Goal: Navigation & Orientation: Find specific page/section

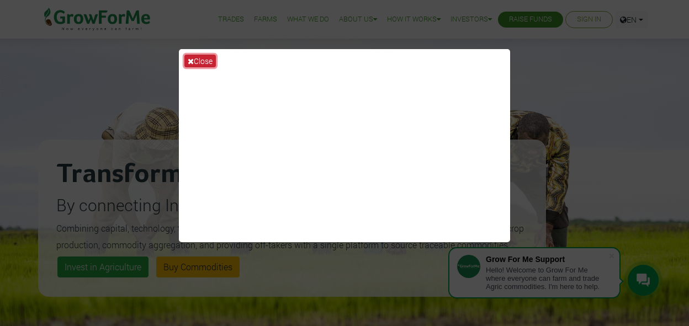
click at [194, 60] on button "Close" at bounding box center [199, 61] width 31 height 13
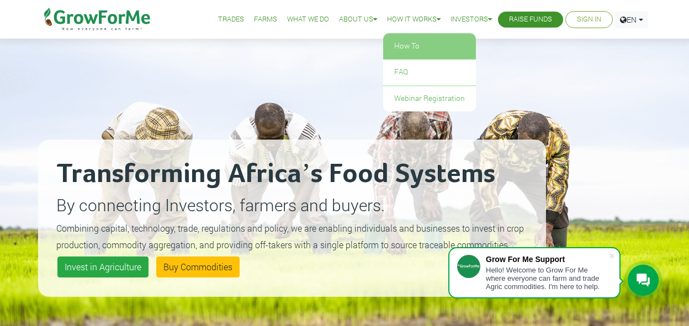
click at [406, 43] on link "How To" at bounding box center [429, 46] width 93 height 25
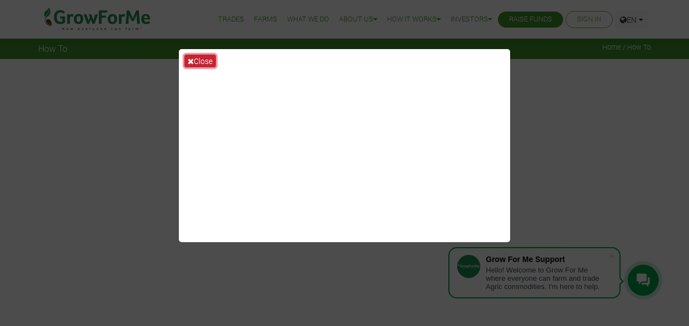
click at [190, 60] on icon at bounding box center [191, 61] width 6 height 8
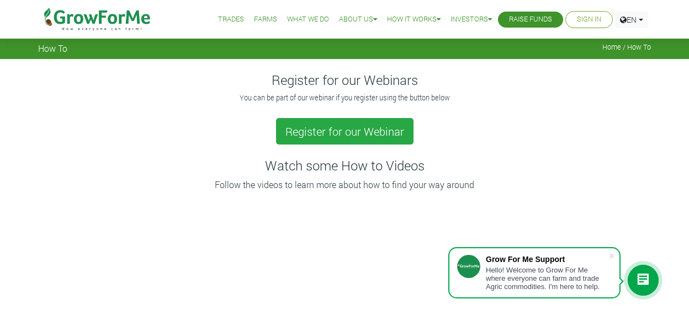
click at [588, 15] on link "Sign In" at bounding box center [589, 20] width 24 height 12
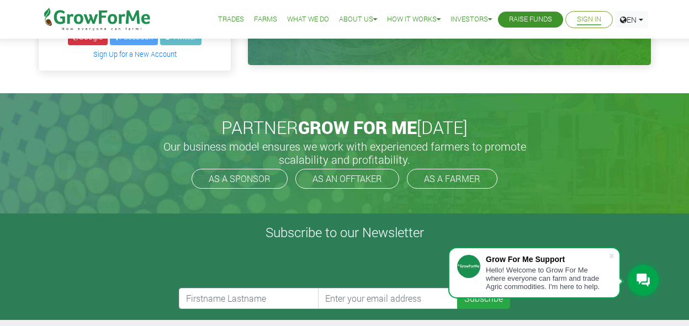
scroll to position [193, 0]
